Goal: Task Accomplishment & Management: Use online tool/utility

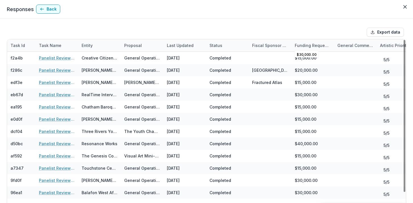
scroll to position [80, 0]
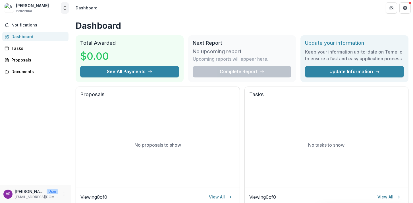
click at [65, 11] on icon "Open entity switcher" at bounding box center [65, 8] width 6 height 6
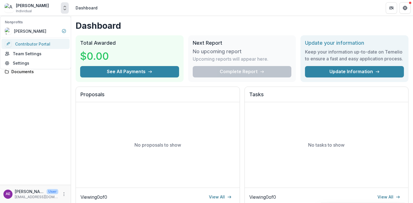
click at [47, 44] on link "Contributor Portal" at bounding box center [35, 44] width 68 height 10
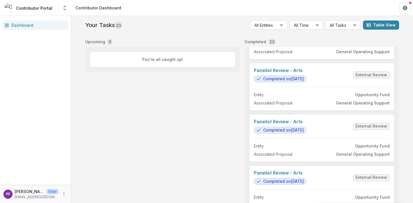
scroll to position [19, 0]
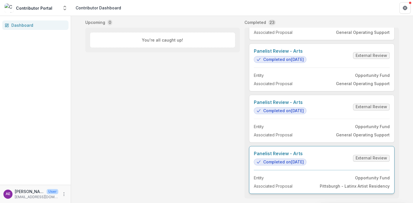
click at [306, 156] on link "Panelist Review - Arts" at bounding box center [280, 153] width 53 height 5
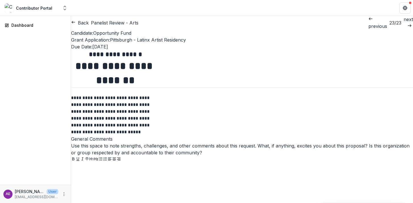
click at [82, 21] on button "Back" at bounding box center [80, 22] width 18 height 7
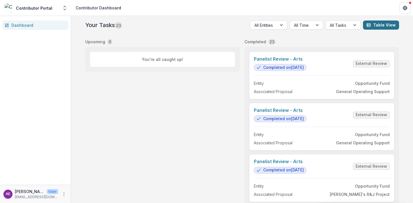
click at [364, 25] on button "Table View" at bounding box center [381, 24] width 36 height 9
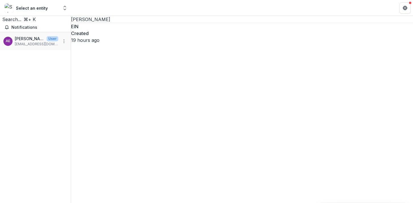
click at [88, 43] on link "[PERSON_NAME] EIN Created 19 hours ago" at bounding box center [242, 30] width 342 height 28
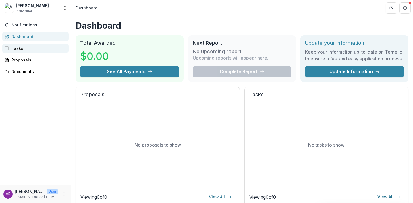
click at [23, 50] on div "Tasks" at bounding box center [37, 48] width 53 height 6
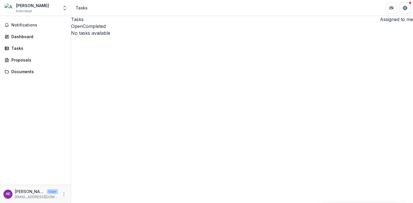
click at [57, 8] on div "[PERSON_NAME] Individual" at bounding box center [32, 8] width 54 height 11
click at [64, 7] on icon "Open entity switcher" at bounding box center [65, 8] width 6 height 6
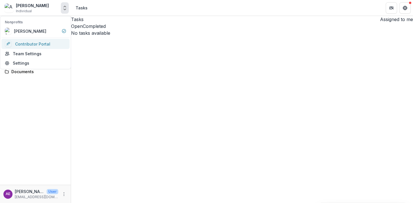
click at [41, 46] on link "Contributor Portal" at bounding box center [35, 44] width 68 height 10
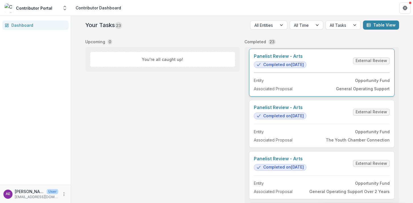
scroll to position [265, 0]
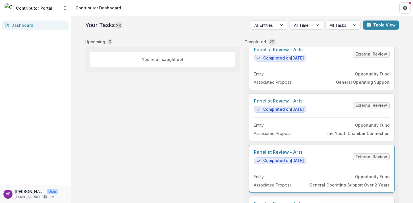
click at [306, 155] on link "Panelist Review - Arts" at bounding box center [280, 151] width 53 height 5
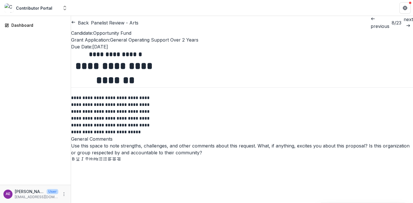
click at [89, 20] on button "Back" at bounding box center [80, 22] width 18 height 7
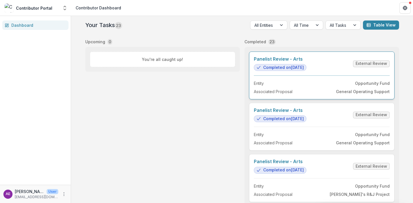
click at [306, 62] on link "Panelist Review - Arts" at bounding box center [280, 58] width 53 height 5
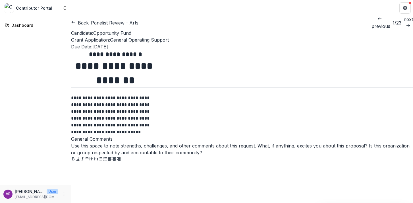
click at [403, 21] on p "next" at bounding box center [407, 19] width 9 height 7
